Goal: Task Accomplishment & Management: Manage account settings

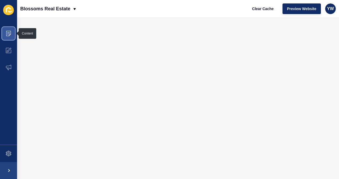
click at [10, 34] on icon at bounding box center [8, 33] width 5 height 5
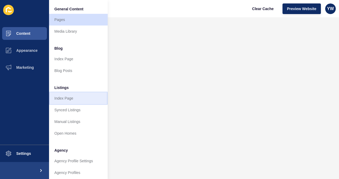
click at [71, 97] on link "Index Page" at bounding box center [78, 99] width 59 height 12
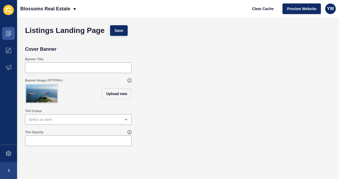
click at [43, 94] on img at bounding box center [41, 94] width 31 height 18
click at [6, 32] on icon at bounding box center [8, 33] width 5 height 5
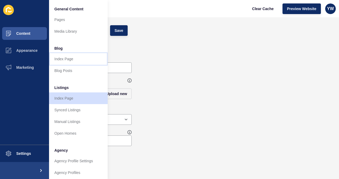
click at [68, 58] on link "Index Page" at bounding box center [78, 59] width 59 height 12
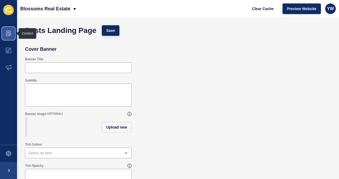
click at [9, 33] on icon at bounding box center [8, 33] width 5 height 5
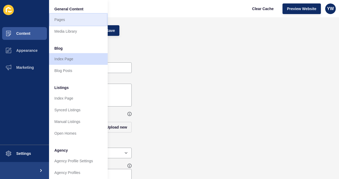
click at [57, 20] on link "Pages" at bounding box center [78, 20] width 59 height 12
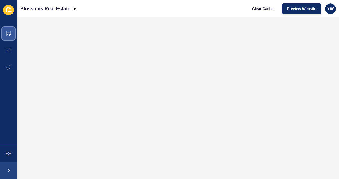
click at [9, 34] on icon at bounding box center [8, 33] width 5 height 5
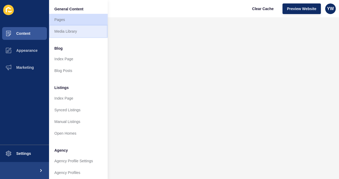
click at [70, 30] on link "Media Library" at bounding box center [78, 32] width 59 height 12
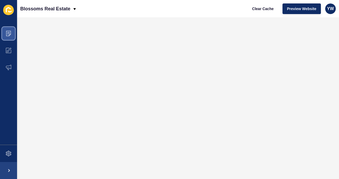
click at [8, 34] on icon at bounding box center [8, 33] width 5 height 5
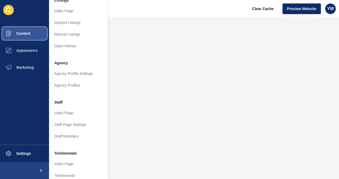
scroll to position [137, 0]
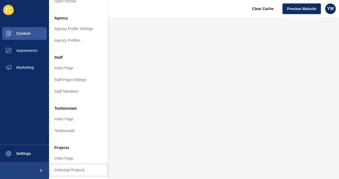
click at [86, 167] on link "Individual Projects" at bounding box center [78, 171] width 59 height 12
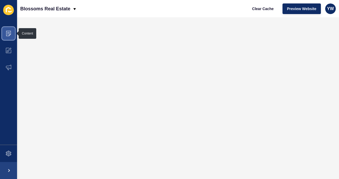
click at [7, 33] on icon at bounding box center [8, 33] width 5 height 5
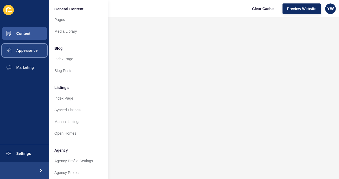
click at [10, 48] on icon at bounding box center [8, 50] width 5 height 5
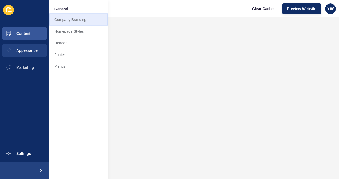
click at [83, 20] on link "Company Branding" at bounding box center [78, 20] width 59 height 12
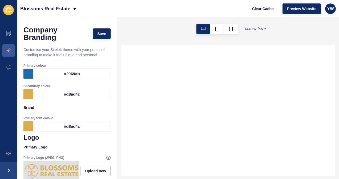
scroll to position [43, 0]
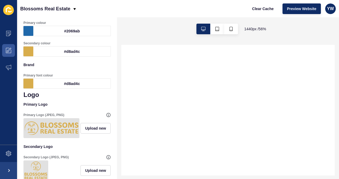
select select
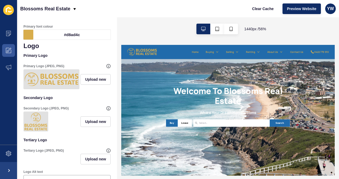
scroll to position [100, 0]
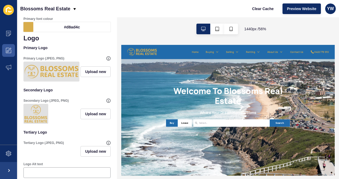
click at [48, 71] on img at bounding box center [51, 72] width 54 height 18
click at [53, 59] on label "Primary Logo (JPEG, PNG)" at bounding box center [43, 58] width 41 height 4
click at [53, 58] on label "Primary Logo (JPEG, PNG)" at bounding box center [43, 58] width 41 height 4
click at [106, 58] on icon at bounding box center [108, 58] width 4 height 4
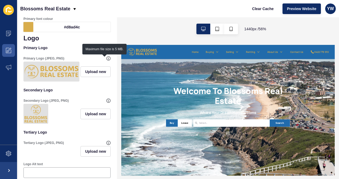
click at [86, 82] on div "Primary Logo (JPEG, PNG) Upload new" at bounding box center [67, 69] width 88 height 26
click at [42, 71] on img at bounding box center [51, 72] width 54 height 18
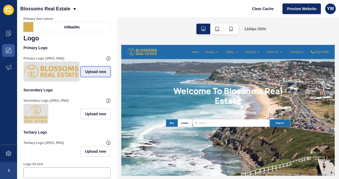
click at [85, 72] on span "Upload new" at bounding box center [95, 71] width 21 height 5
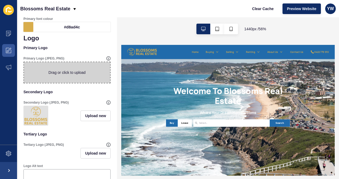
click at [74, 74] on span at bounding box center [67, 72] width 86 height 21
click at [24, 62] on input "Drag or click to upload" at bounding box center [24, 62] width 0 height 0
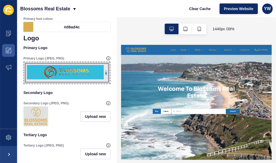
click at [105, 73] on div "x" at bounding box center [106, 73] width 2 height 5
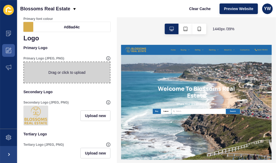
drag, startPoint x: 102, startPoint y: 73, endPoint x: 89, endPoint y: 95, distance: 25.7
click at [89, 95] on p "Secondary Logo" at bounding box center [66, 92] width 87 height 12
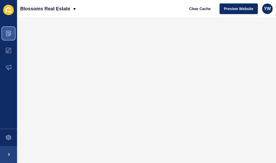
click at [9, 32] on icon at bounding box center [8, 32] width 3 height 0
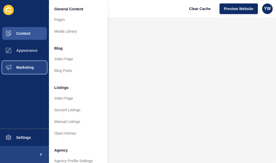
click at [37, 66] on button "Marketing" at bounding box center [24, 67] width 49 height 17
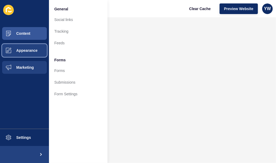
click at [32, 50] on span "Appearance" at bounding box center [18, 50] width 38 height 4
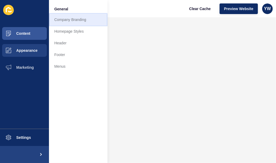
click at [73, 20] on link "Company Branding" at bounding box center [78, 20] width 59 height 12
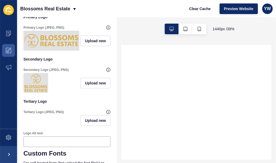
select select
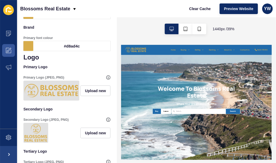
scroll to position [80, 0]
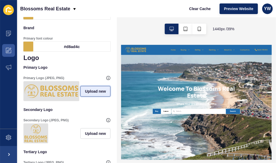
click at [85, 93] on span "Upload new" at bounding box center [95, 91] width 21 height 5
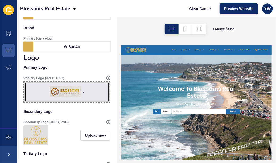
click at [83, 92] on div "x" at bounding box center [84, 92] width 2 height 5
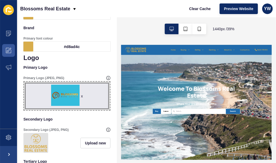
click at [81, 97] on div "x" at bounding box center [82, 96] width 2 height 5
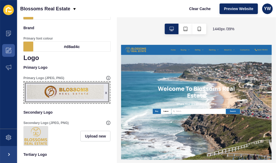
click at [105, 91] on div "x" at bounding box center [106, 92] width 2 height 5
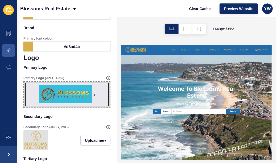
click at [93, 95] on div "x" at bounding box center [94, 94] width 2 height 5
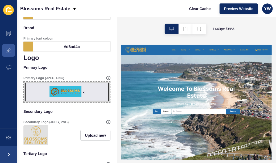
click at [83, 93] on div "x" at bounding box center [84, 92] width 2 height 5
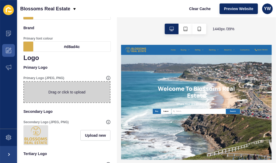
click at [40, 136] on img at bounding box center [35, 136] width 23 height 18
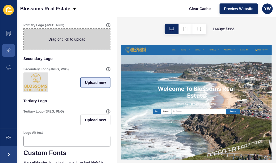
scroll to position [133, 0]
click at [95, 83] on span "Upload new" at bounding box center [95, 82] width 21 height 5
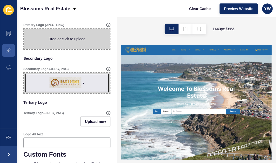
click at [83, 83] on div "x" at bounding box center [84, 83] width 2 height 5
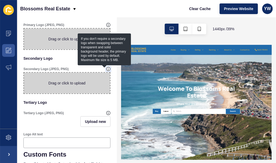
click at [106, 68] on icon at bounding box center [108, 69] width 4 height 4
click at [56, 51] on div "Primary Logo (JPEG, PNG) Drag or click to upload" at bounding box center [66, 36] width 87 height 32
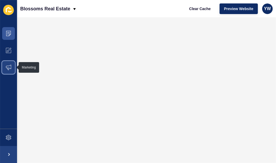
click at [10, 66] on icon at bounding box center [8, 67] width 5 height 5
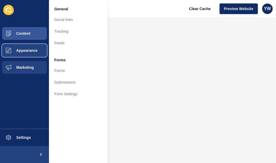
click at [17, 50] on span "Appearance" at bounding box center [18, 50] width 38 height 4
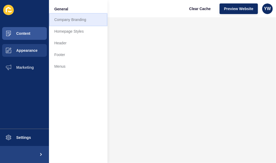
click at [69, 18] on link "Company Branding" at bounding box center [78, 20] width 59 height 12
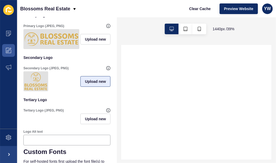
select select
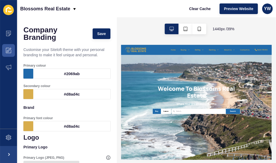
click at [71, 95] on div "#d8ad4c" at bounding box center [71, 94] width 77 height 10
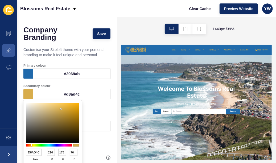
click at [71, 93] on div "#d8ad4c" at bounding box center [71, 94] width 77 height 10
